Goal: Find specific page/section: Find specific page/section

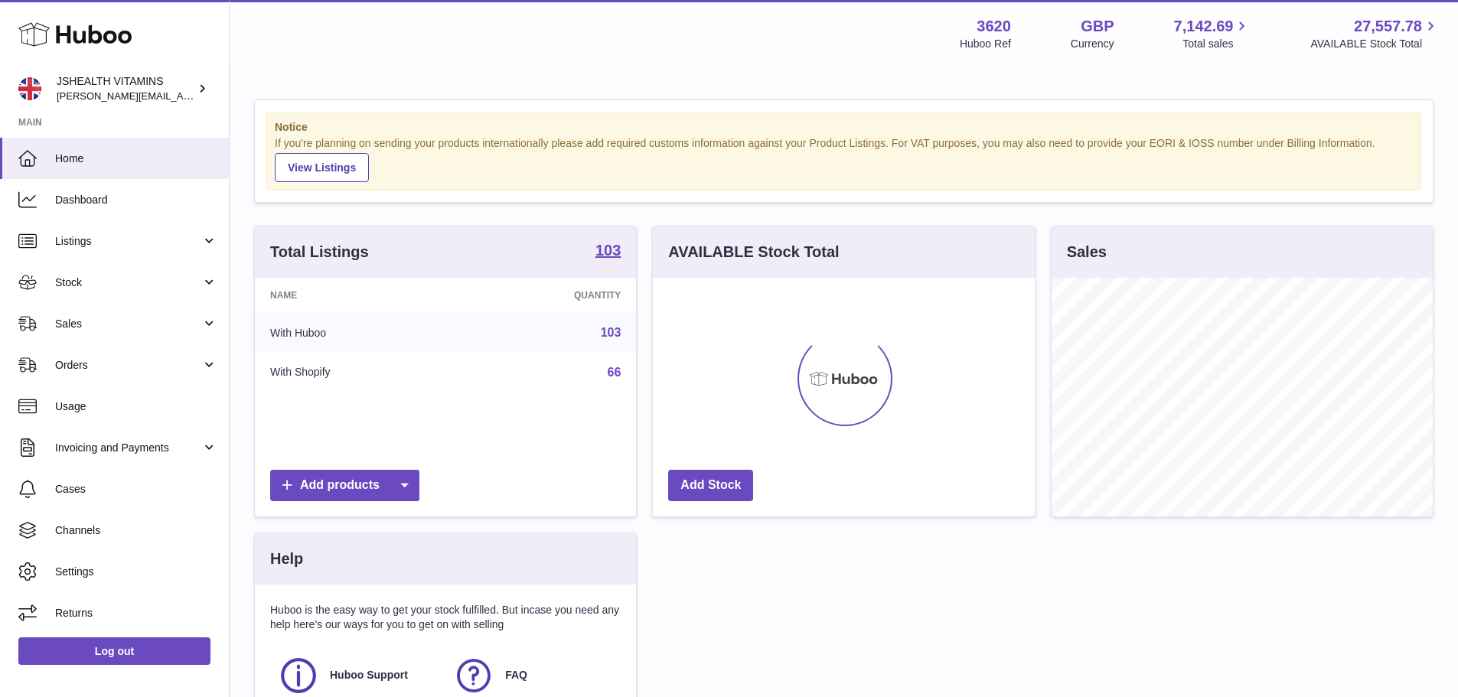
scroll to position [239, 382]
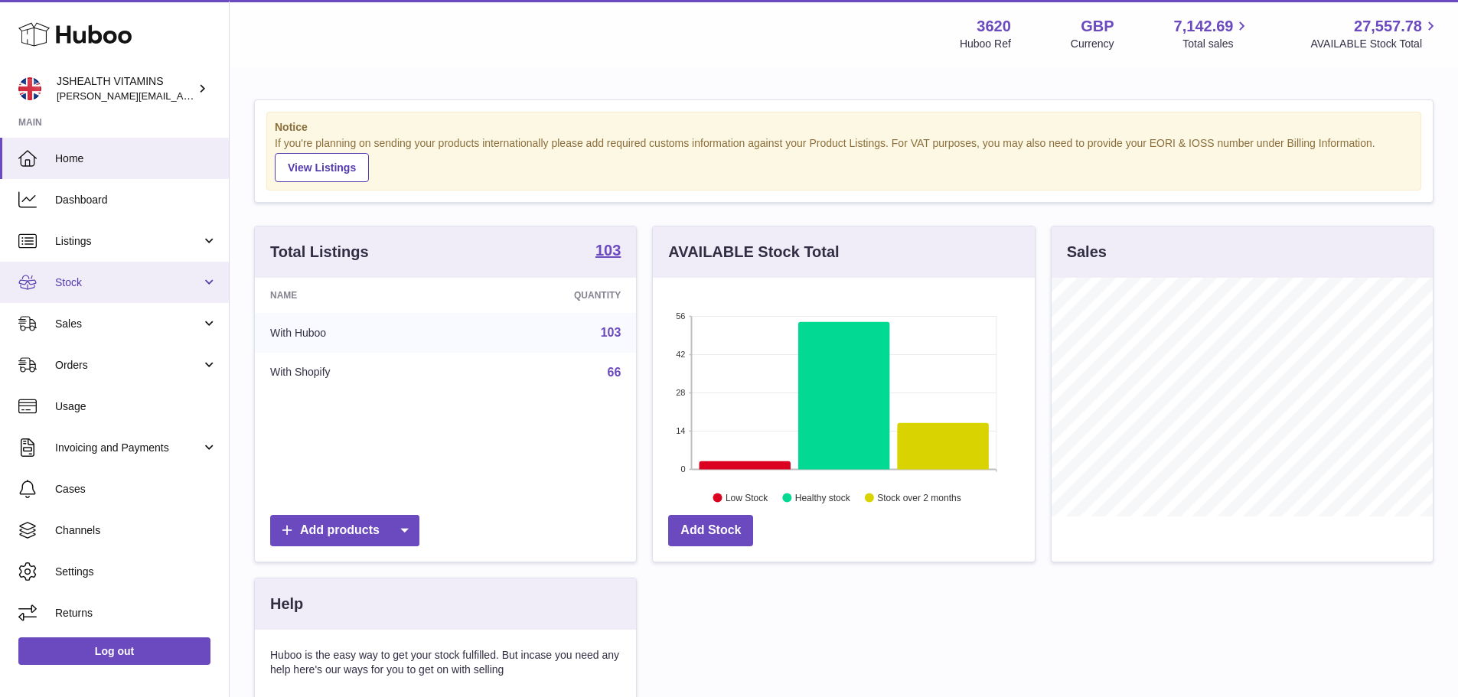
click at [76, 293] on link "Stock" at bounding box center [114, 282] width 229 height 41
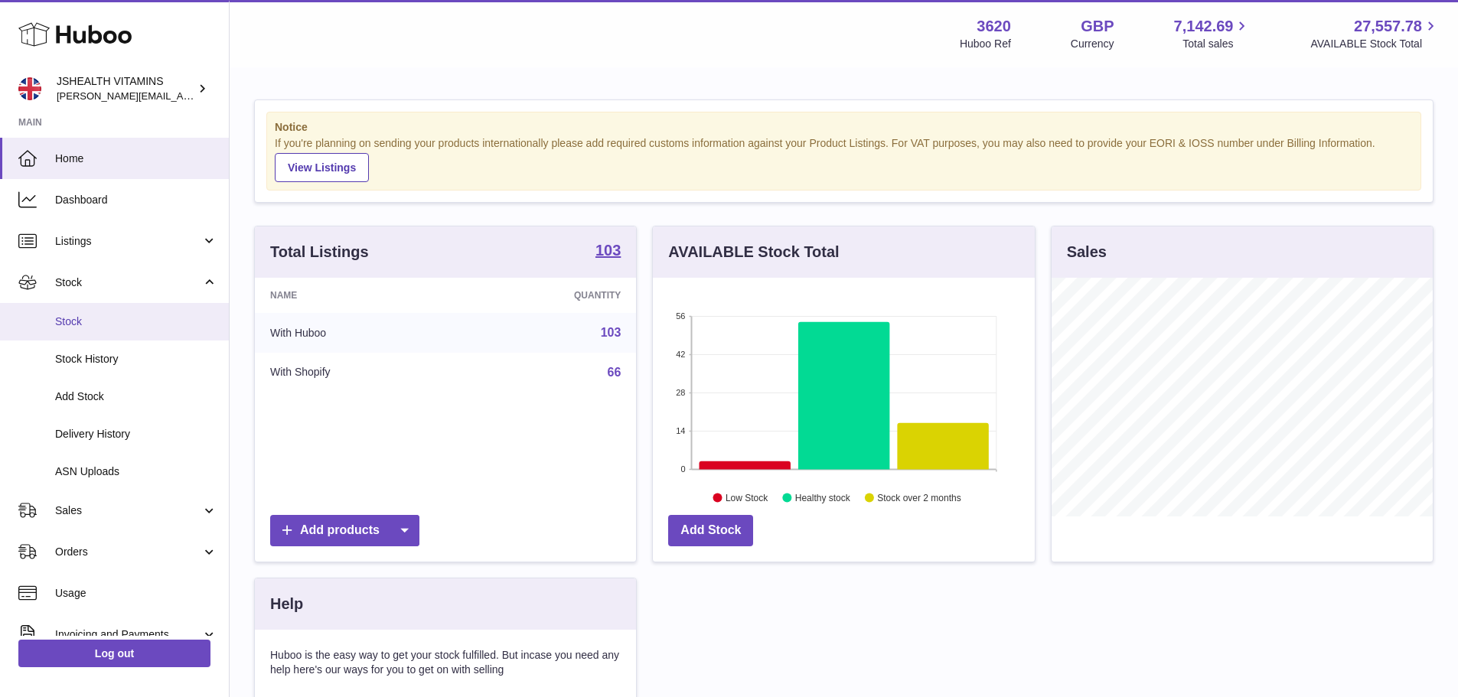
click at [76, 324] on span "Stock" at bounding box center [136, 321] width 162 height 15
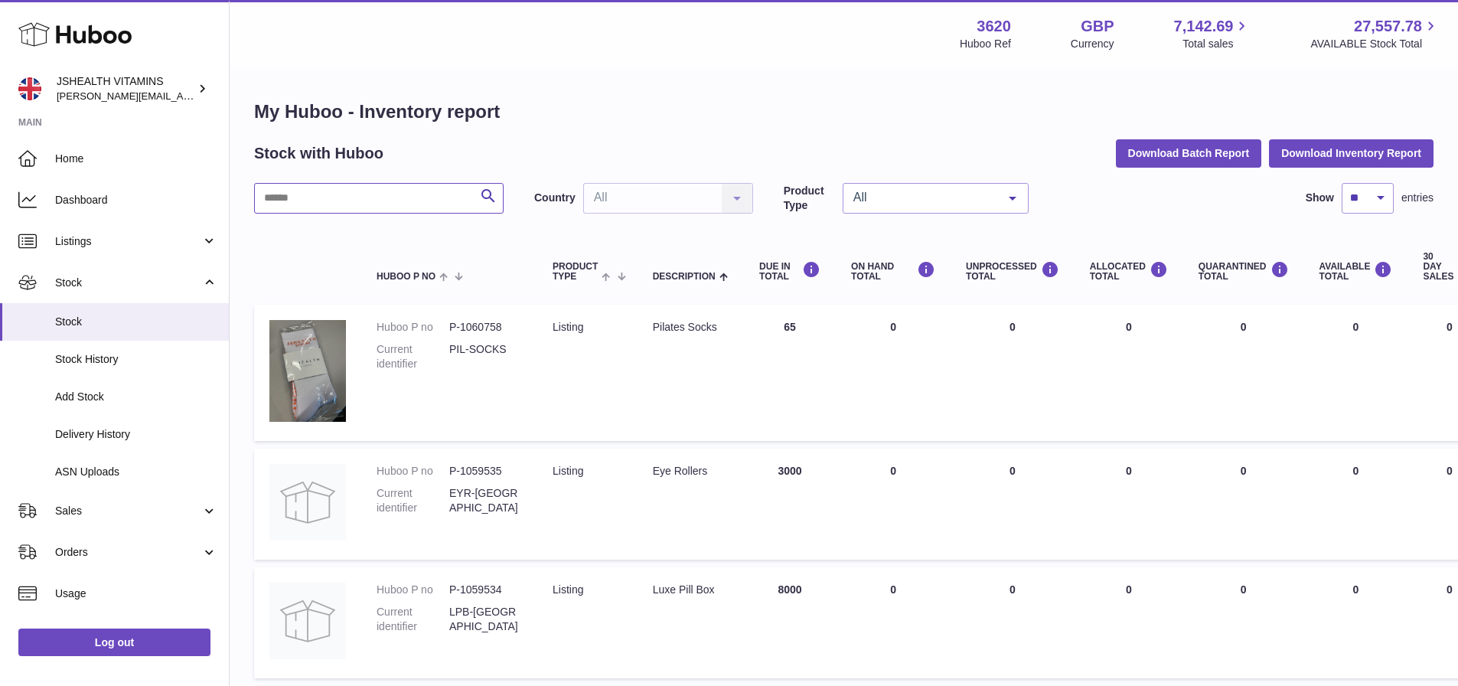
click at [400, 200] on input "text" at bounding box center [378, 198] width 249 height 31
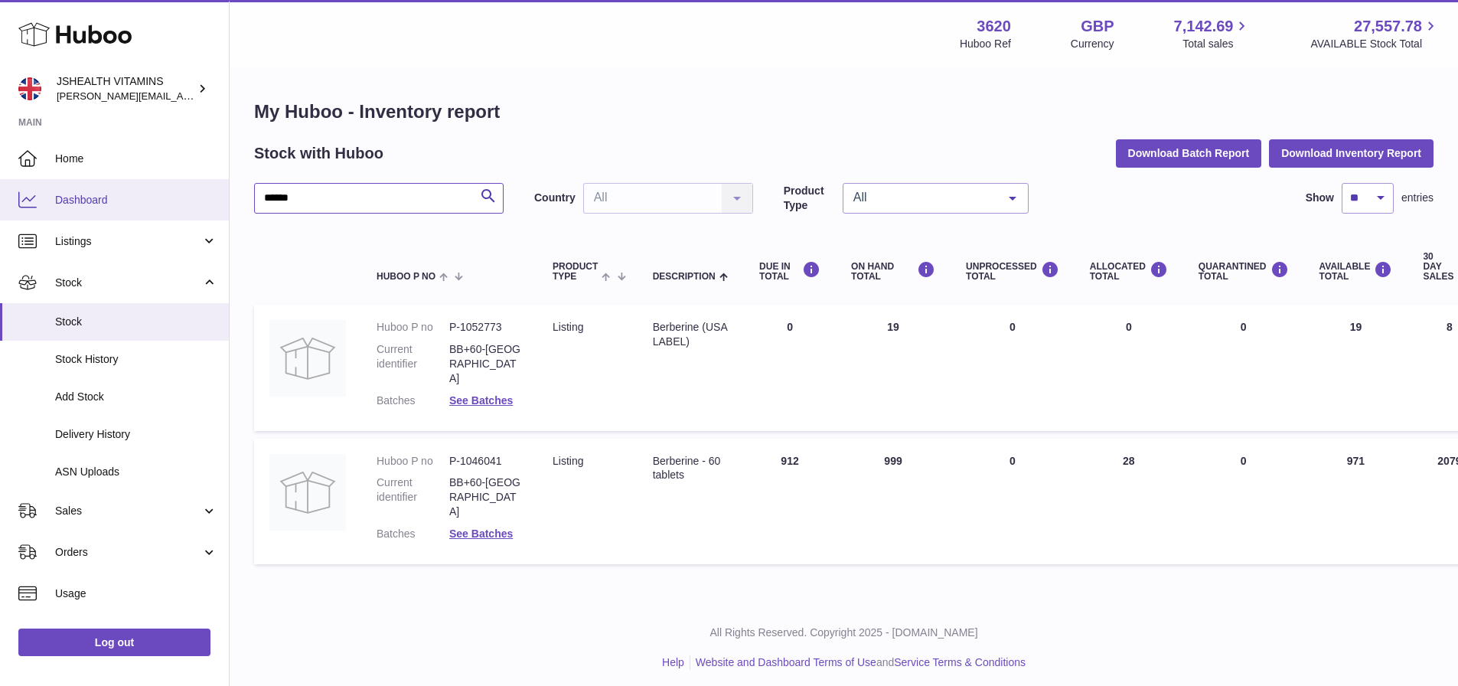
drag, startPoint x: 394, startPoint y: 189, endPoint x: 194, endPoint y: 182, distance: 199.8
click at [194, 182] on div "Huboo JSHEALTH VITAMINS francesca@jshealthvitamins.com Main Home Dashboard List…" at bounding box center [729, 346] width 1458 height 692
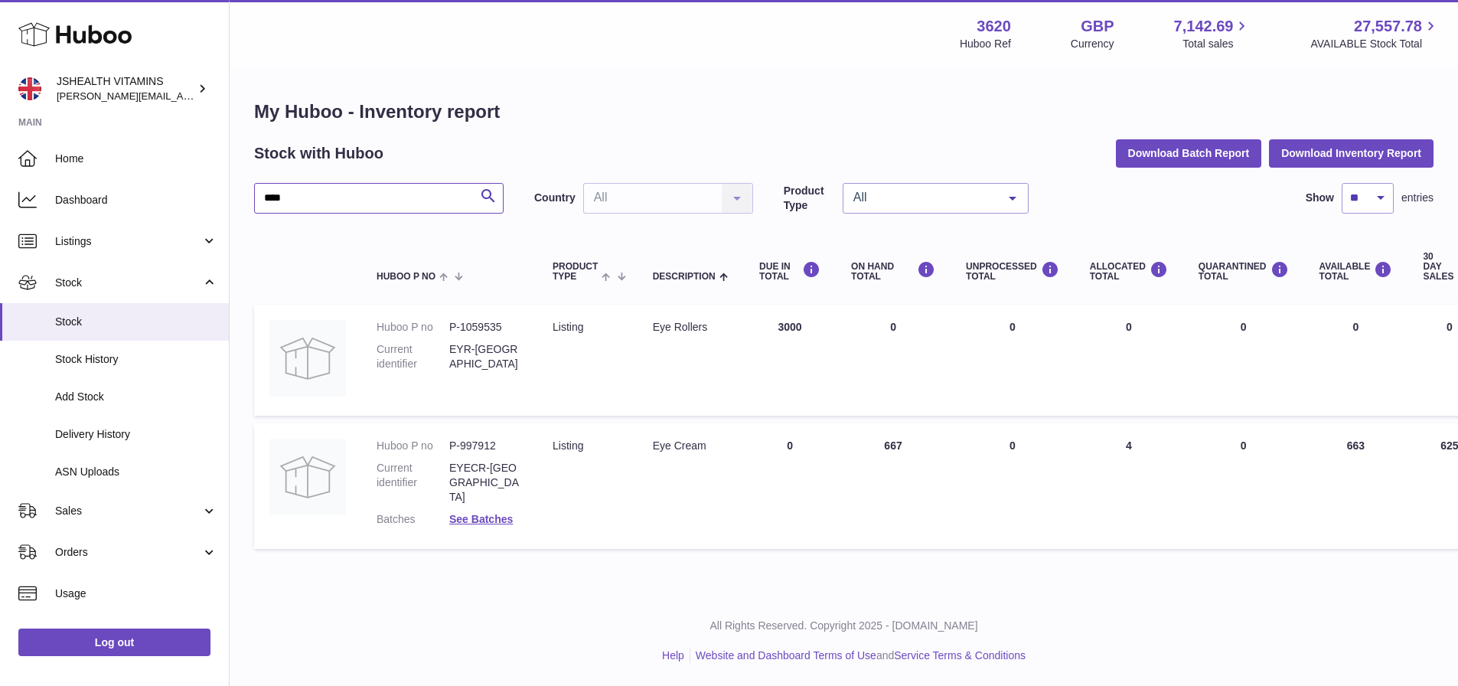
type input "***"
click at [121, 656] on link "Log out" at bounding box center [114, 642] width 192 height 28
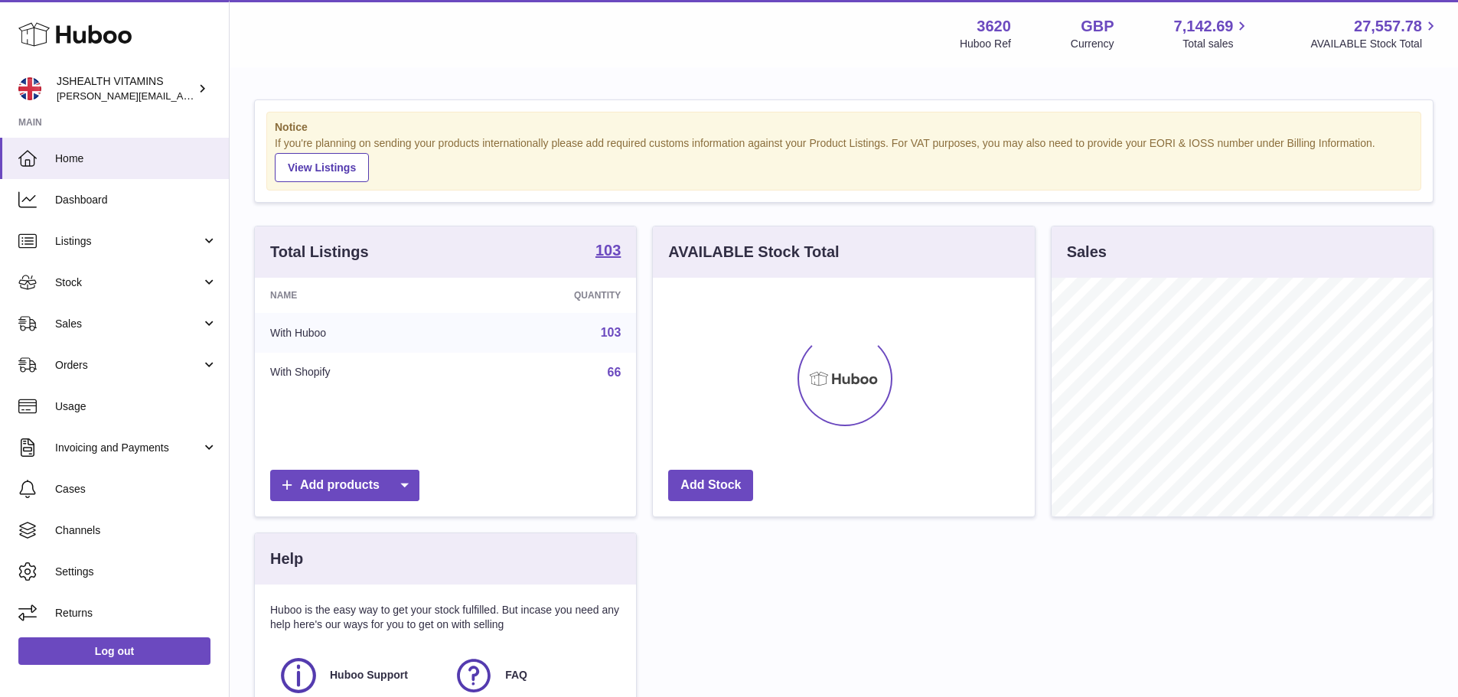
scroll to position [239, 382]
click at [81, 290] on link "Stock" at bounding box center [114, 282] width 229 height 41
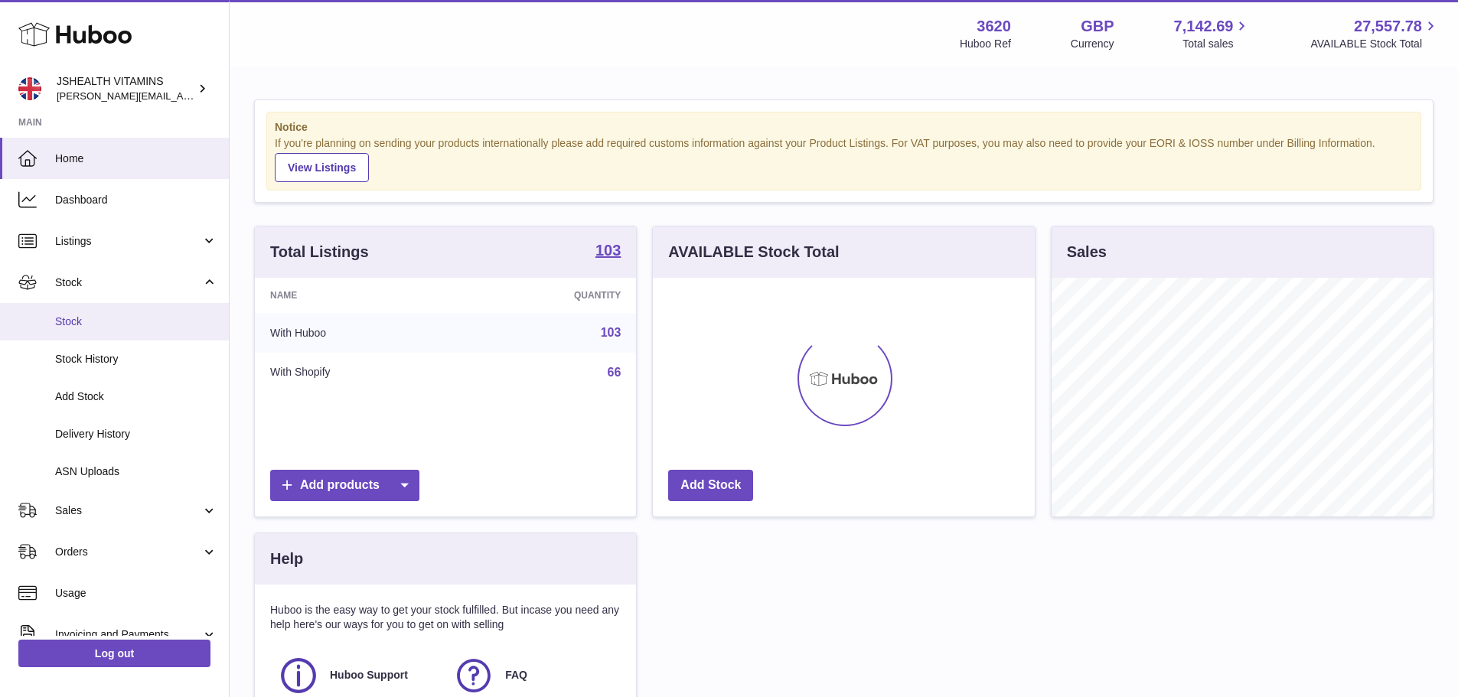
click at [80, 339] on link "Stock" at bounding box center [114, 321] width 229 height 37
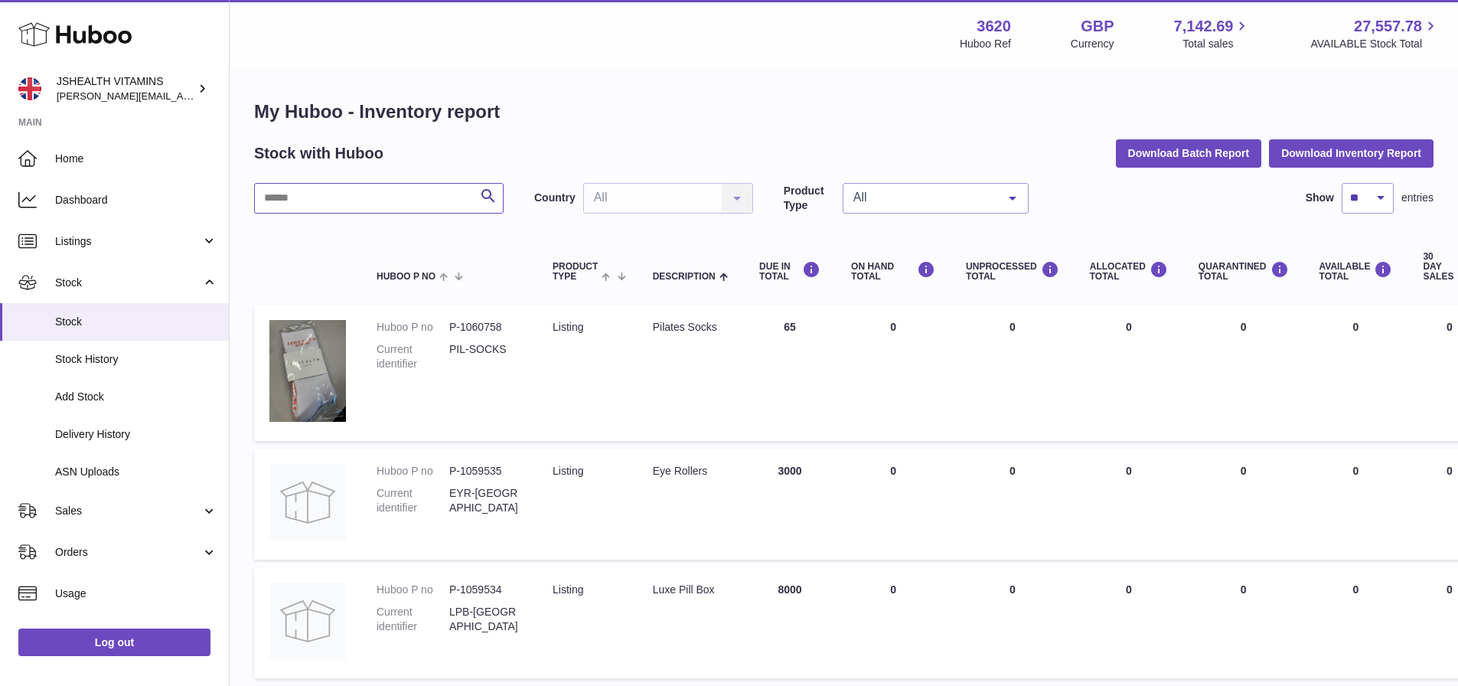
click at [305, 196] on input "text" at bounding box center [378, 198] width 249 height 31
click at [126, 655] on link "Log out" at bounding box center [114, 642] width 192 height 28
